Goal: Task Accomplishment & Management: Manage account settings

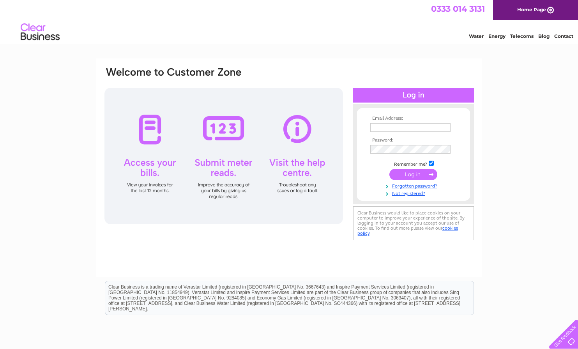
type input "paul@walkersdunoon.co.uk"
click at [416, 175] on input "submit" at bounding box center [413, 174] width 48 height 11
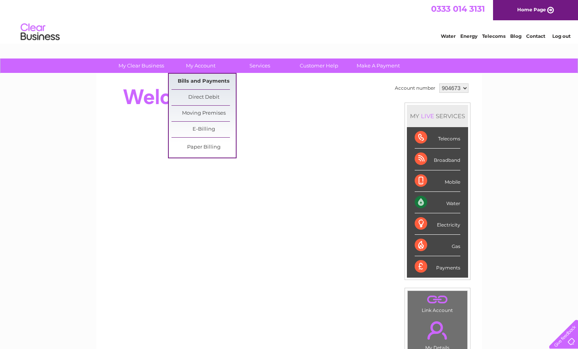
click at [210, 82] on link "Bills and Payments" at bounding box center [203, 82] width 64 height 16
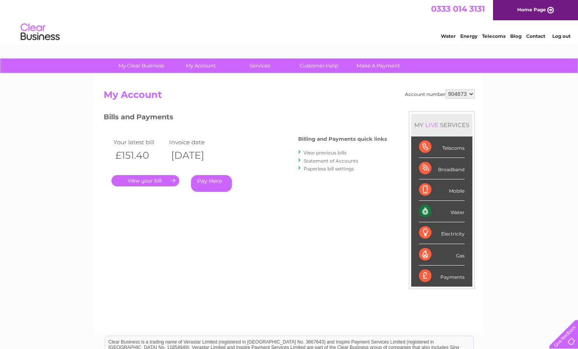
click at [323, 153] on link "View previous bills" at bounding box center [324, 153] width 43 height 6
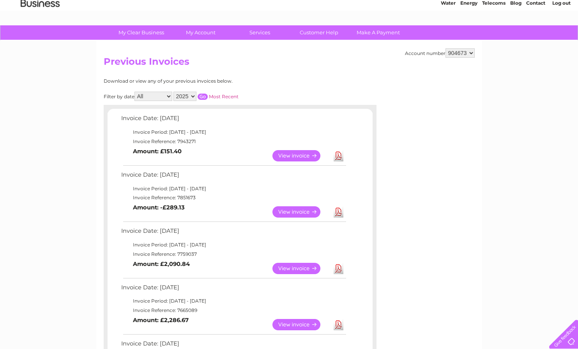
scroll to position [78, 0]
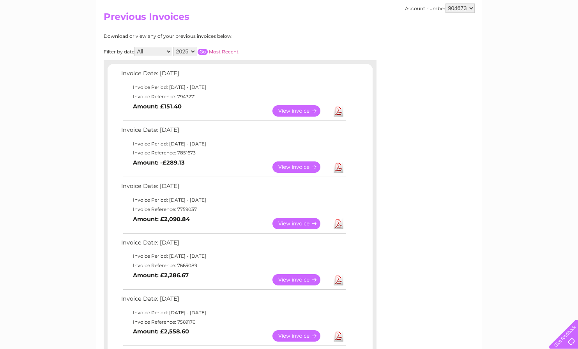
click at [305, 223] on link "View" at bounding box center [300, 223] width 57 height 11
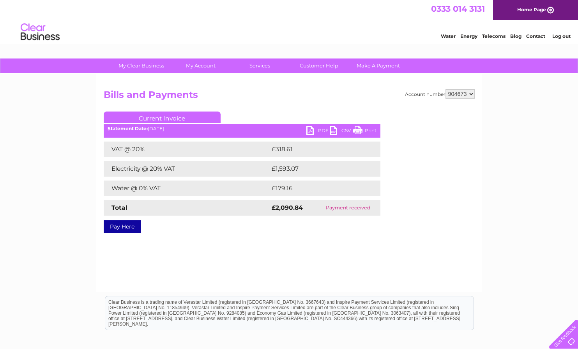
click at [319, 130] on link "PDF" at bounding box center [317, 131] width 23 height 11
drag, startPoint x: 511, startPoint y: 190, endPoint x: 511, endPoint y: 183, distance: 7.8
click at [511, 190] on div "My Clear Business Login Details My Details My Preferences Link Account My Accou…" at bounding box center [289, 241] width 578 height 367
